Goal: Task Accomplishment & Management: Use online tool/utility

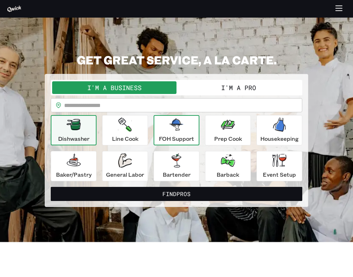
click at [181, 124] on icon "button" at bounding box center [176, 125] width 14 height 12
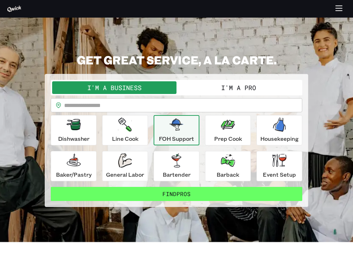
click at [178, 191] on button "Find Pros" at bounding box center [177, 194] width 252 height 14
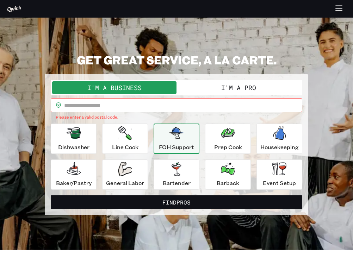
click at [131, 104] on input "text" at bounding box center [183, 105] width 238 height 14
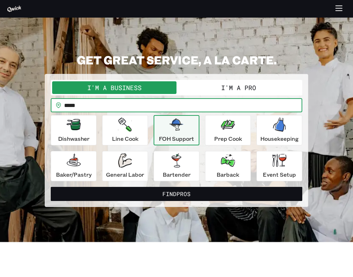
type input "*****"
click at [177, 194] on button "Find Pros" at bounding box center [177, 194] width 252 height 14
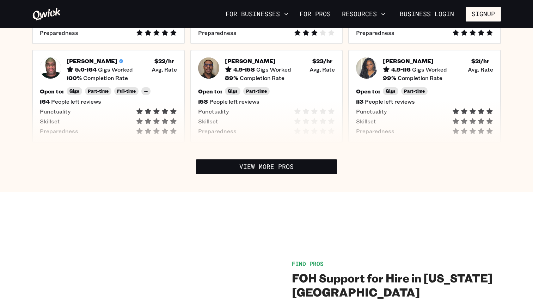
scroll to position [314, 0]
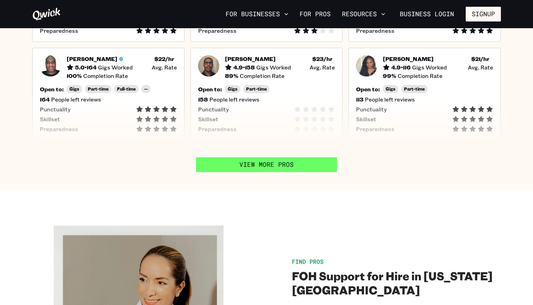
click at [285, 157] on link "View More Pros" at bounding box center [266, 164] width 141 height 15
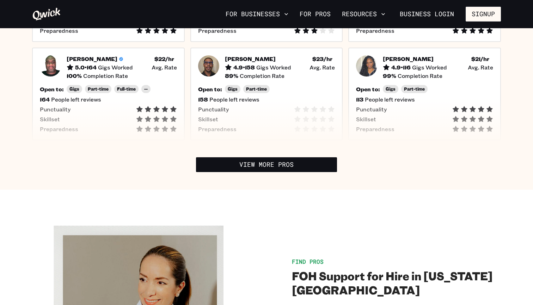
scroll to position [0, 0]
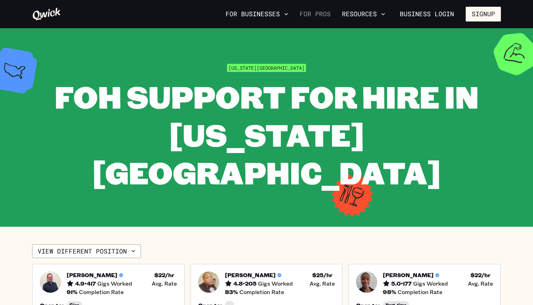
click at [321, 12] on link "For Pros" at bounding box center [315, 14] width 37 height 12
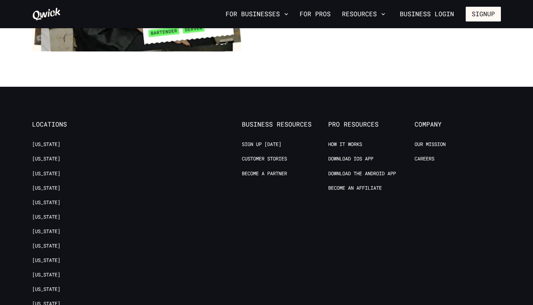
scroll to position [1325, 0]
click at [353, 155] on link "Careers" at bounding box center [424, 158] width 20 height 7
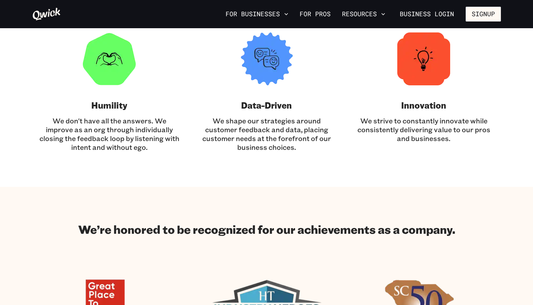
scroll to position [501, 0]
click at [353, 122] on p "We strive to constantly innovate while consistently delivering value to our pro…" at bounding box center [423, 129] width 140 height 26
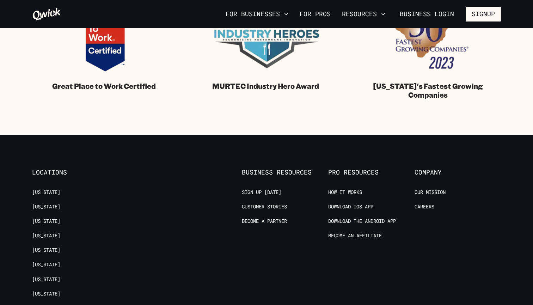
scroll to position [775, 0]
click at [353, 235] on link "Become an Affiliate" at bounding box center [355, 235] width 54 height 7
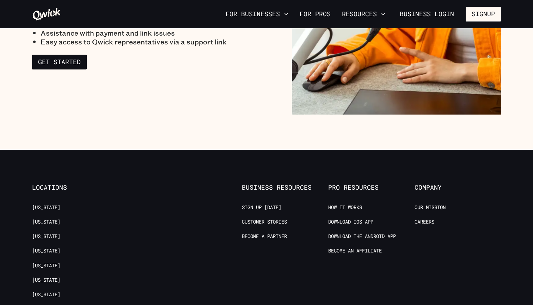
scroll to position [1084, 0]
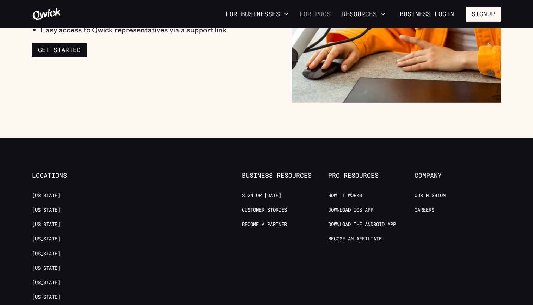
click at [326, 17] on link "For Pros" at bounding box center [315, 14] width 37 height 12
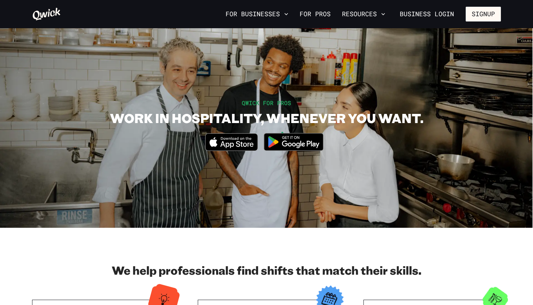
click at [40, 18] on icon at bounding box center [46, 14] width 29 height 14
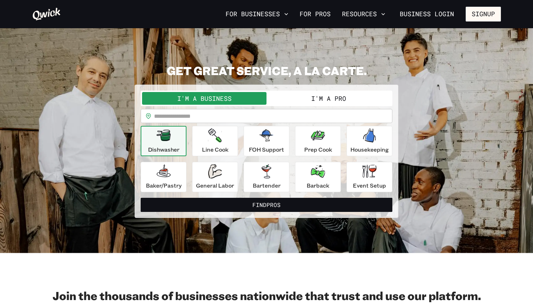
click at [324, 102] on button "I'm a Pro" at bounding box center [328, 98] width 124 height 13
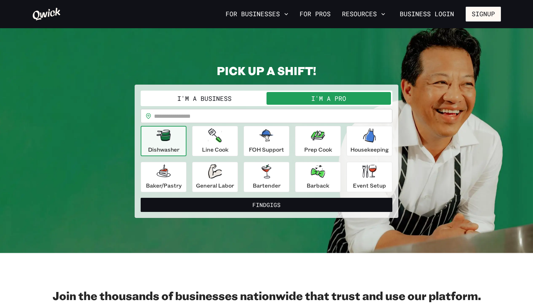
click at [211, 113] on input "text" at bounding box center [273, 116] width 238 height 14
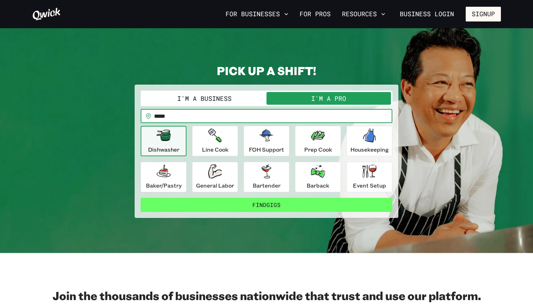
type input "*****"
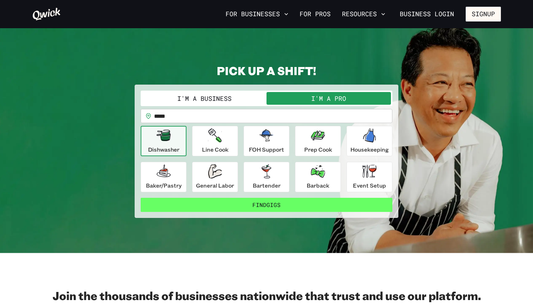
click at [248, 205] on button "Find Gigs" at bounding box center [267, 205] width 252 height 14
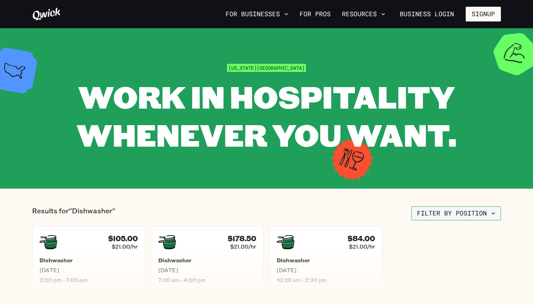
click at [353, 213] on button "Filter by position" at bounding box center [455, 213] width 89 height 14
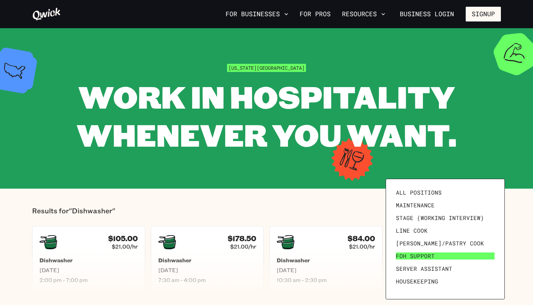
click at [353, 251] on link "FOH Support" at bounding box center [445, 255] width 104 height 13
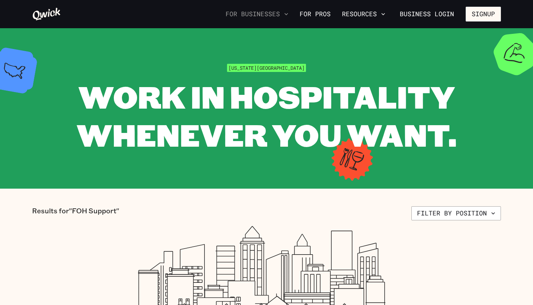
click at [280, 15] on button "For Businesses" at bounding box center [257, 14] width 68 height 12
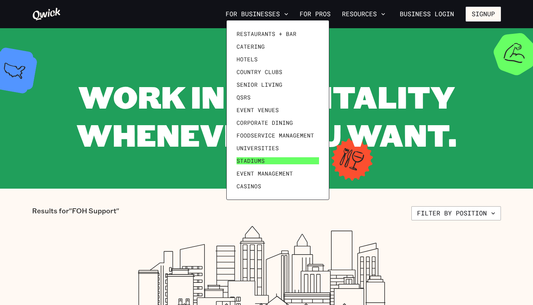
click at [271, 159] on link "Stadiums" at bounding box center [278, 160] width 88 height 13
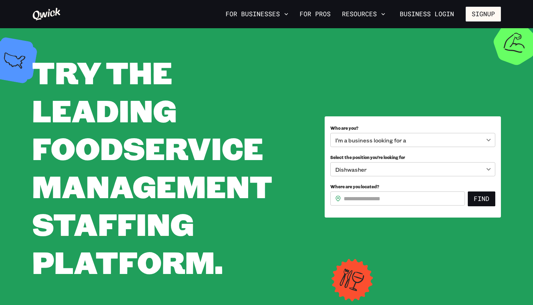
scroll to position [12, 0]
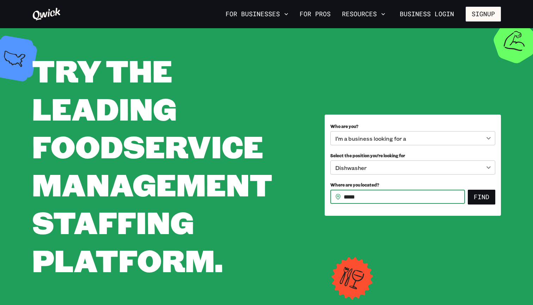
type input "*****"
click at [353, 196] on button "Find" at bounding box center [481, 197] width 27 height 15
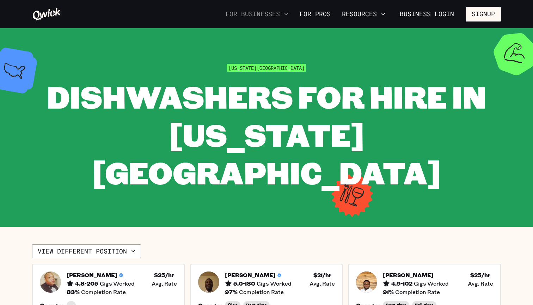
click at [274, 17] on button "For Businesses" at bounding box center [257, 14] width 68 height 12
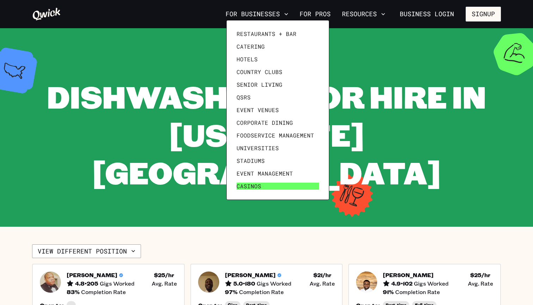
click at [266, 189] on link "Casinos" at bounding box center [278, 186] width 88 height 13
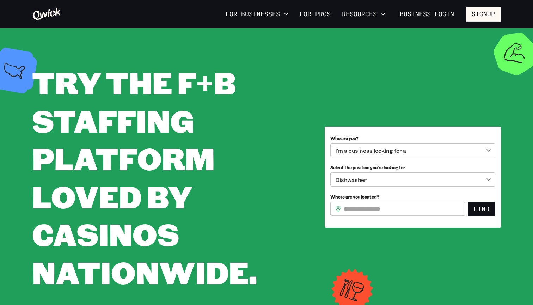
click at [353, 182] on body "**********" at bounding box center [266, 152] width 533 height 305
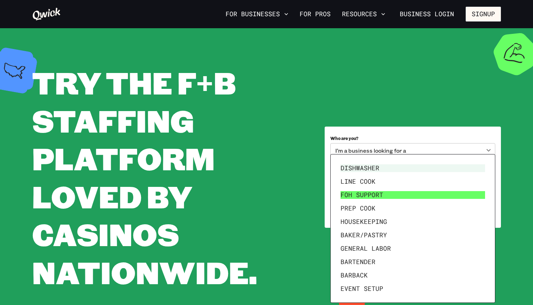
click at [353, 195] on li "FOH Support" at bounding box center [413, 194] width 150 height 13
type input "**********"
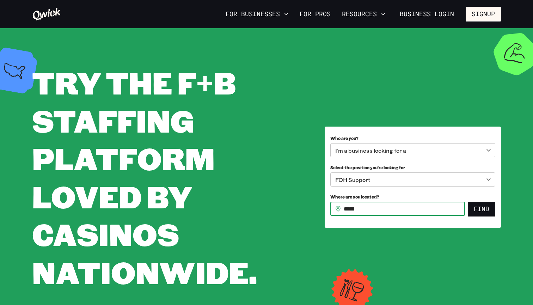
type input "*****"
click at [353, 208] on button "Find" at bounding box center [481, 209] width 27 height 15
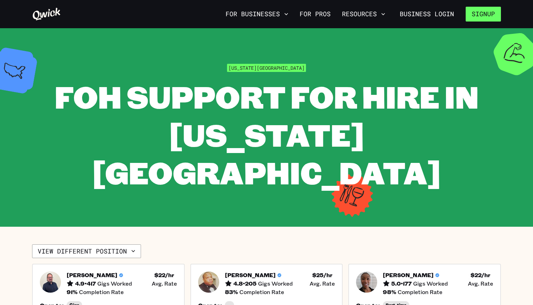
click at [353, 18] on button "Signup" at bounding box center [482, 14] width 35 height 15
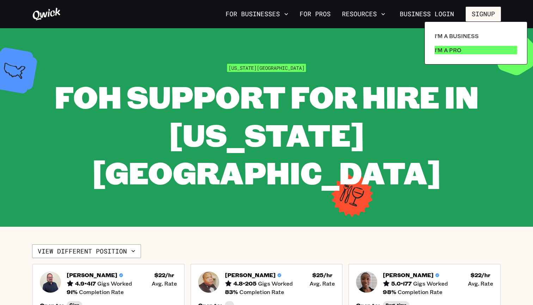
click at [353, 47] on p "I'm a Pro" at bounding box center [447, 50] width 27 height 8
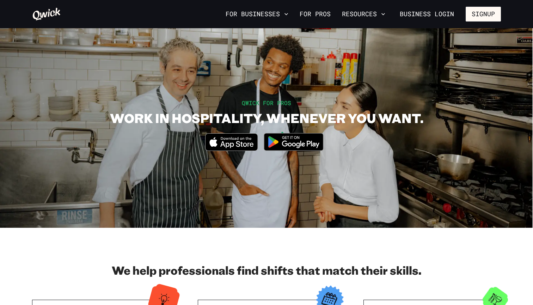
click at [225, 143] on icon "Download on the App Store" at bounding box center [231, 142] width 52 height 17
